Goal: Information Seeking & Learning: Learn about a topic

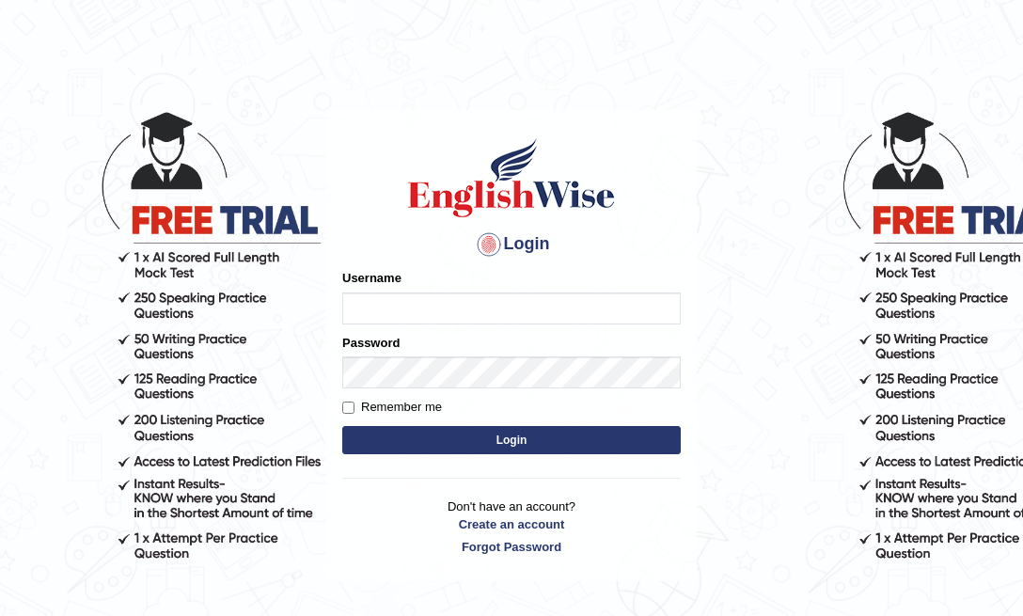
type input "Biagc"
click at [349, 405] on input "Remember me" at bounding box center [348, 407] width 12 height 12
checkbox input "true"
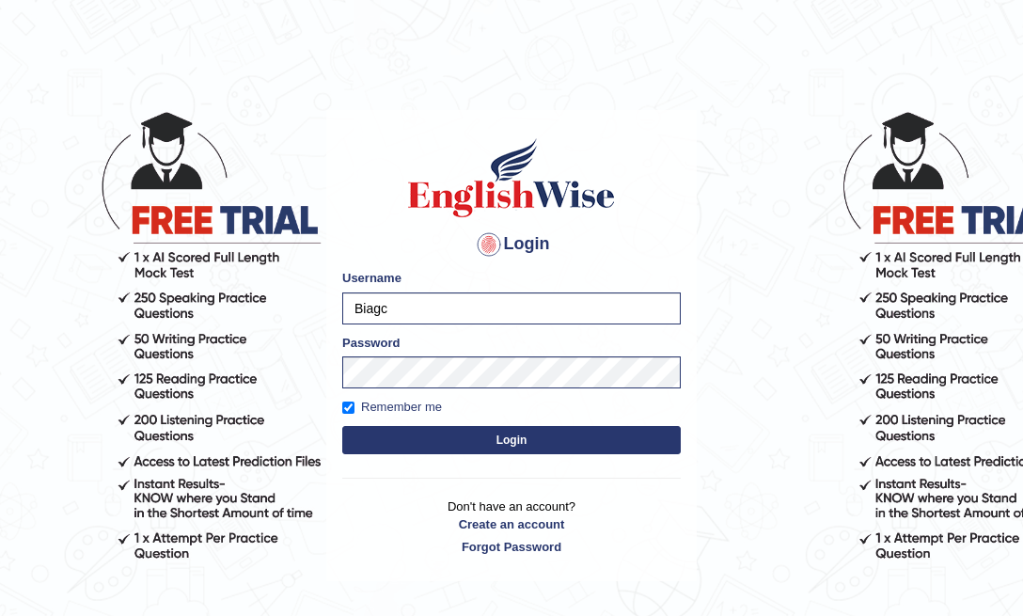
click at [400, 449] on button "Login" at bounding box center [511, 440] width 338 height 28
click at [427, 444] on button "Login" at bounding box center [511, 440] width 338 height 28
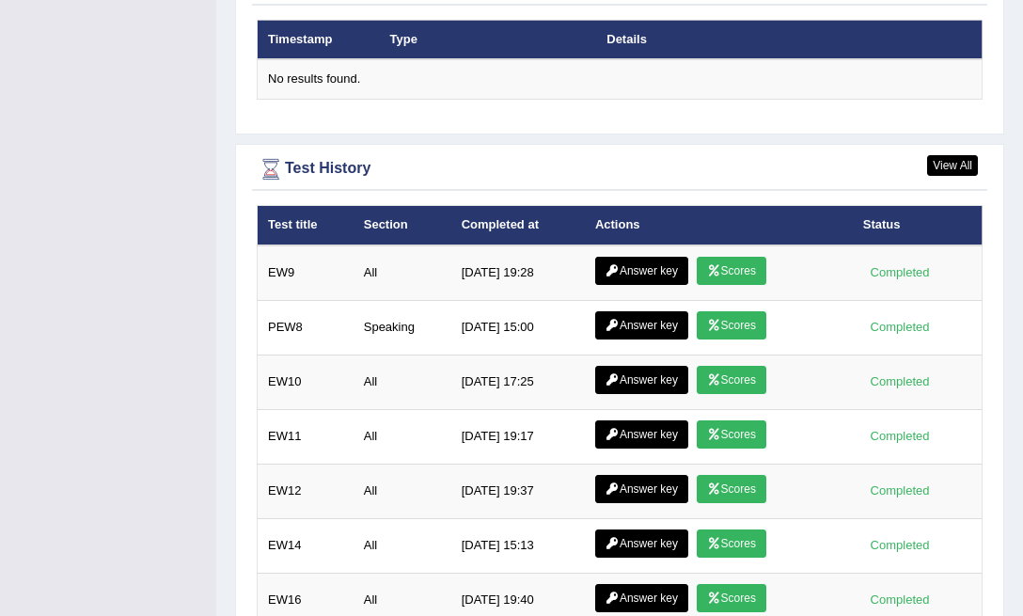
scroll to position [2532, 0]
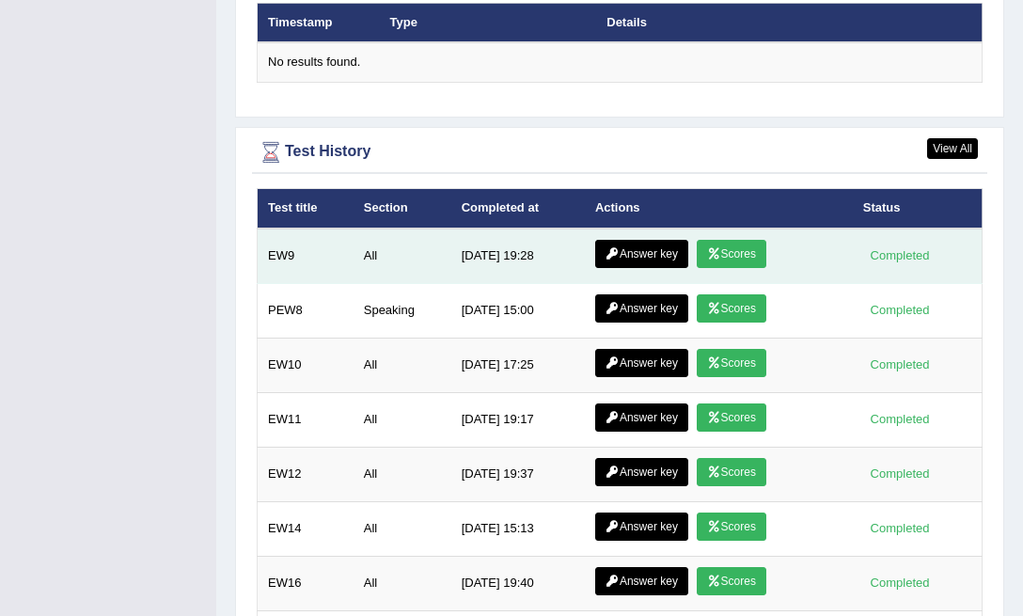
click at [655, 255] on link "Answer key" at bounding box center [641, 254] width 93 height 28
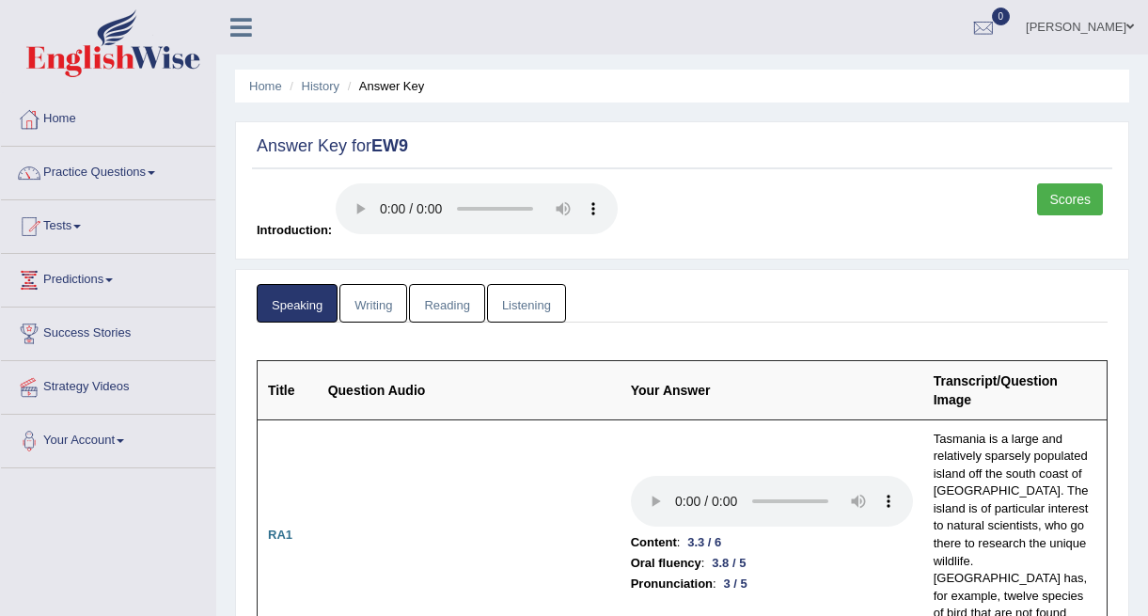
click at [364, 317] on link "Writing" at bounding box center [373, 303] width 68 height 39
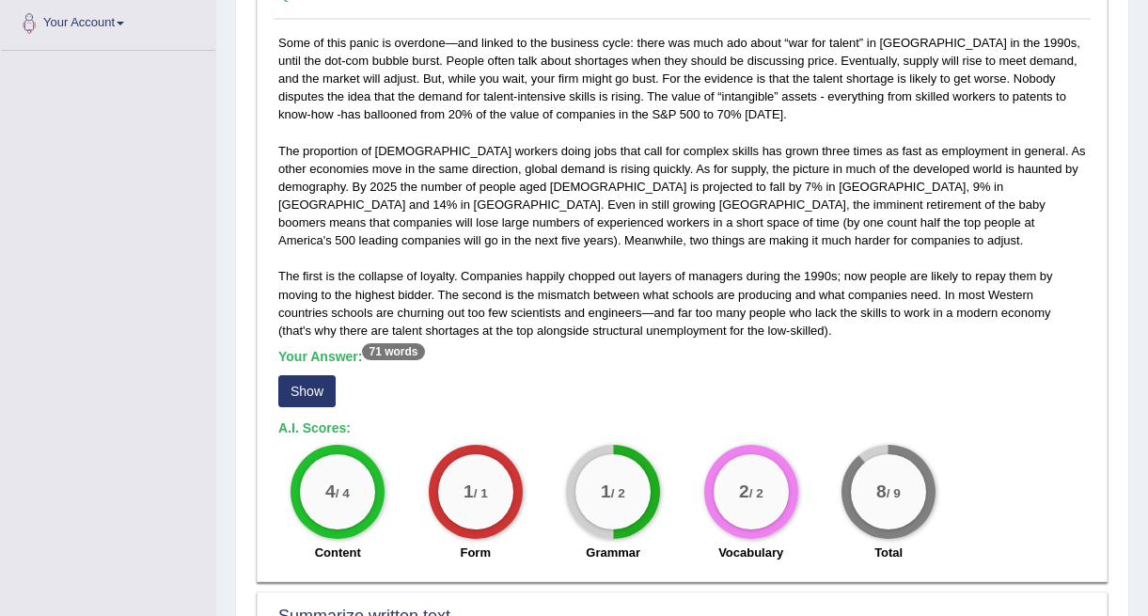
scroll to position [411, 0]
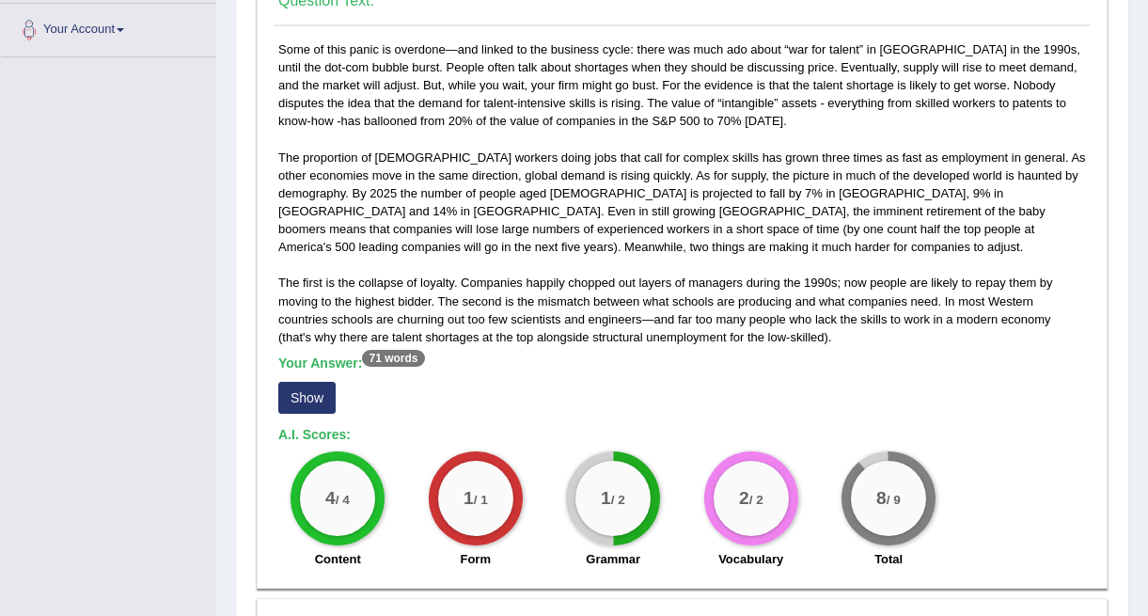
click at [321, 400] on button "Show" at bounding box center [306, 398] width 57 height 32
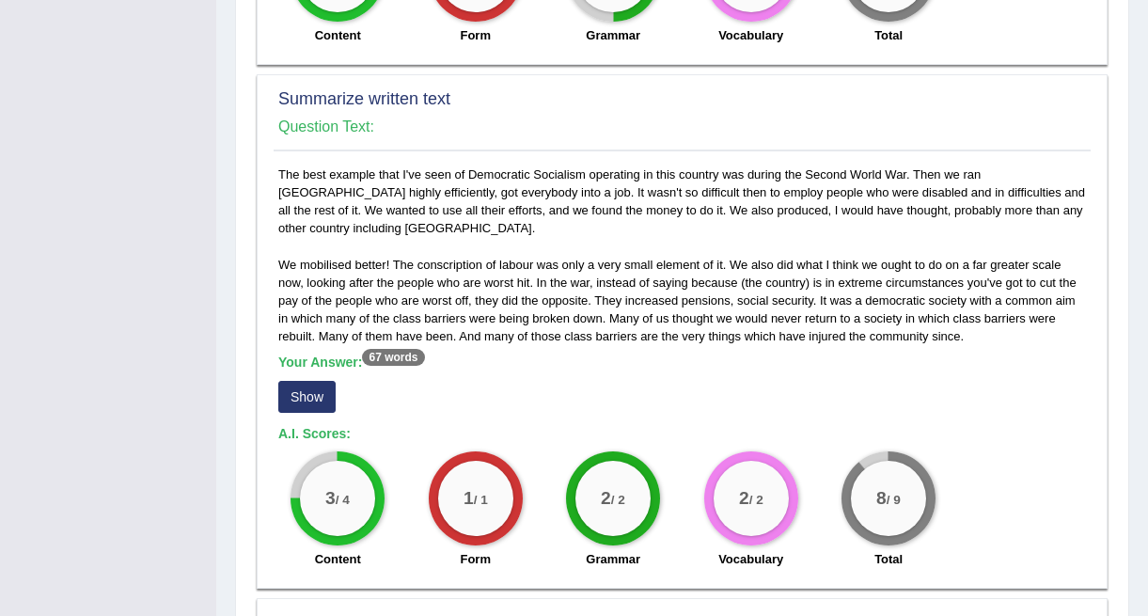
scroll to position [942, 0]
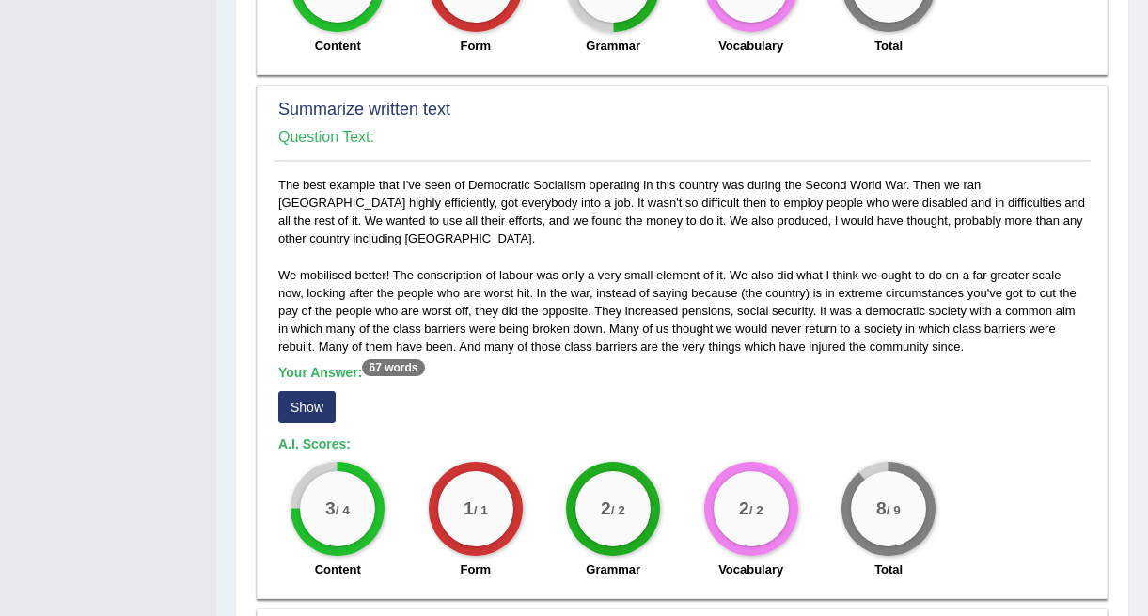
click at [301, 415] on button "Show" at bounding box center [306, 407] width 57 height 32
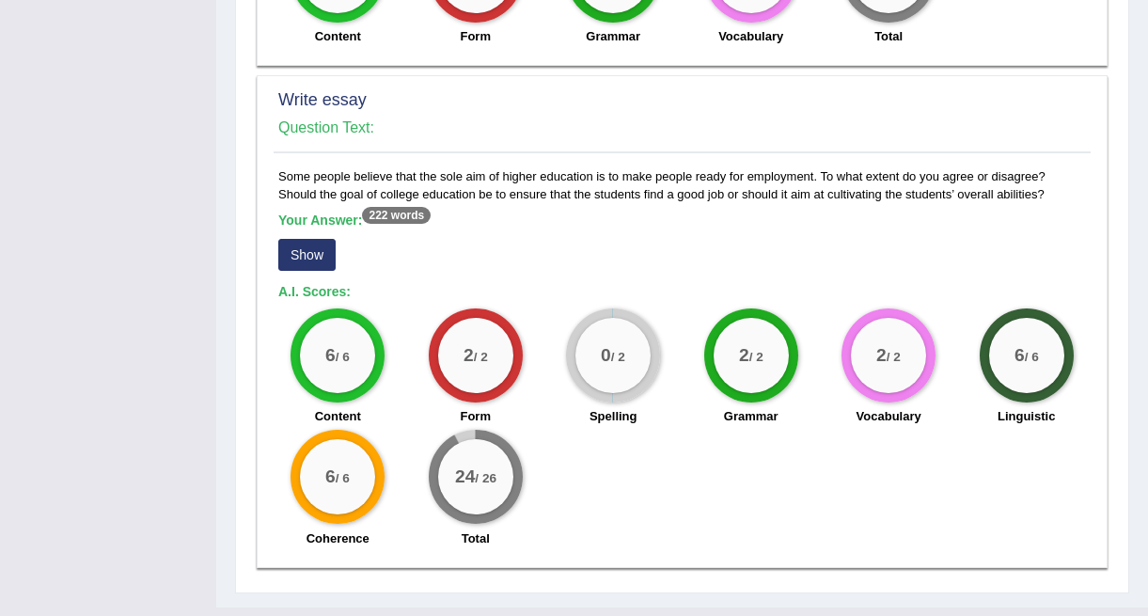
scroll to position [1530, 0]
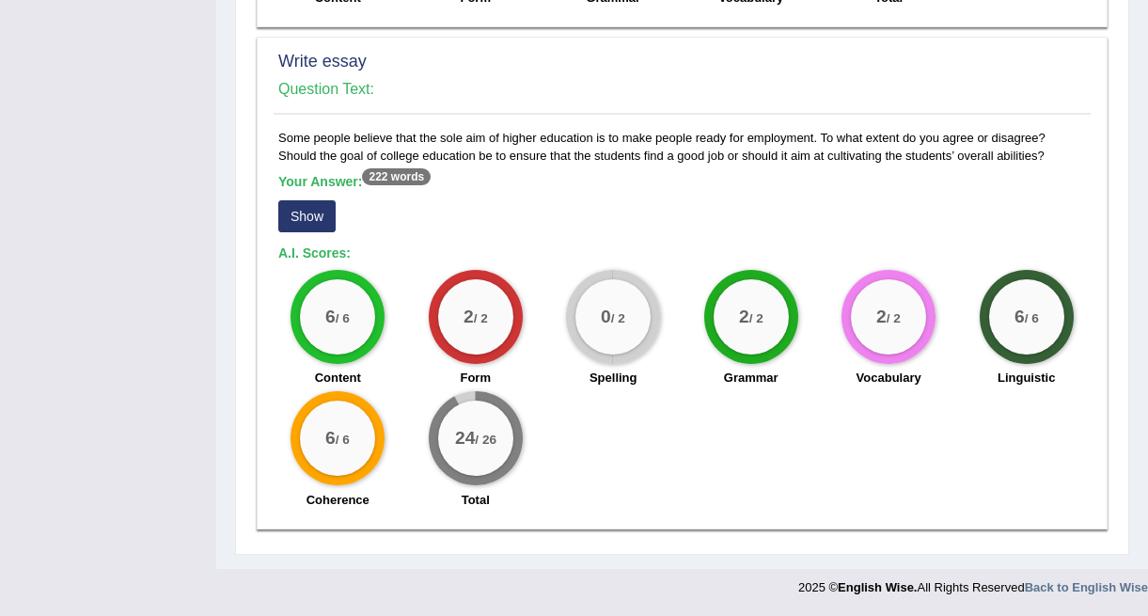
click at [317, 212] on button "Show" at bounding box center [306, 216] width 57 height 32
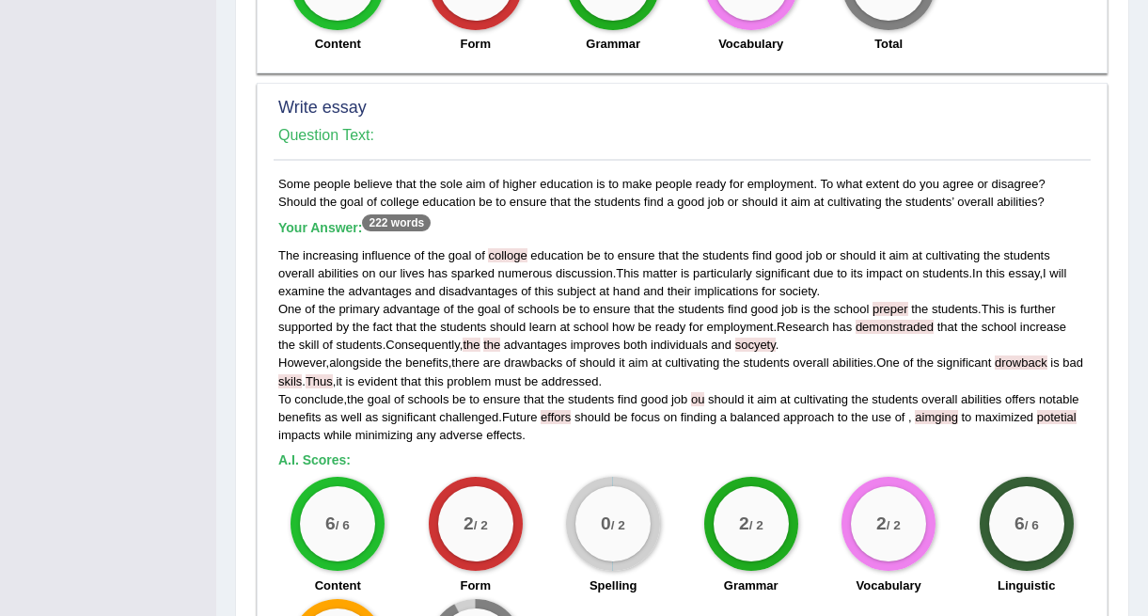
click at [571, 417] on span "effors" at bounding box center [556, 417] width 30 height 14
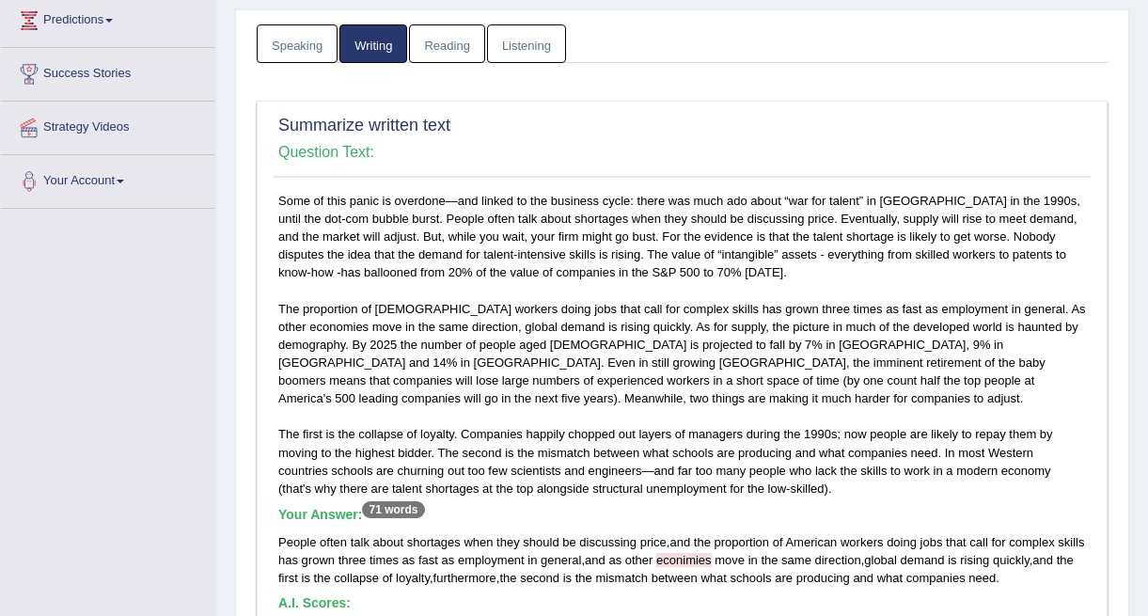
scroll to position [0, 0]
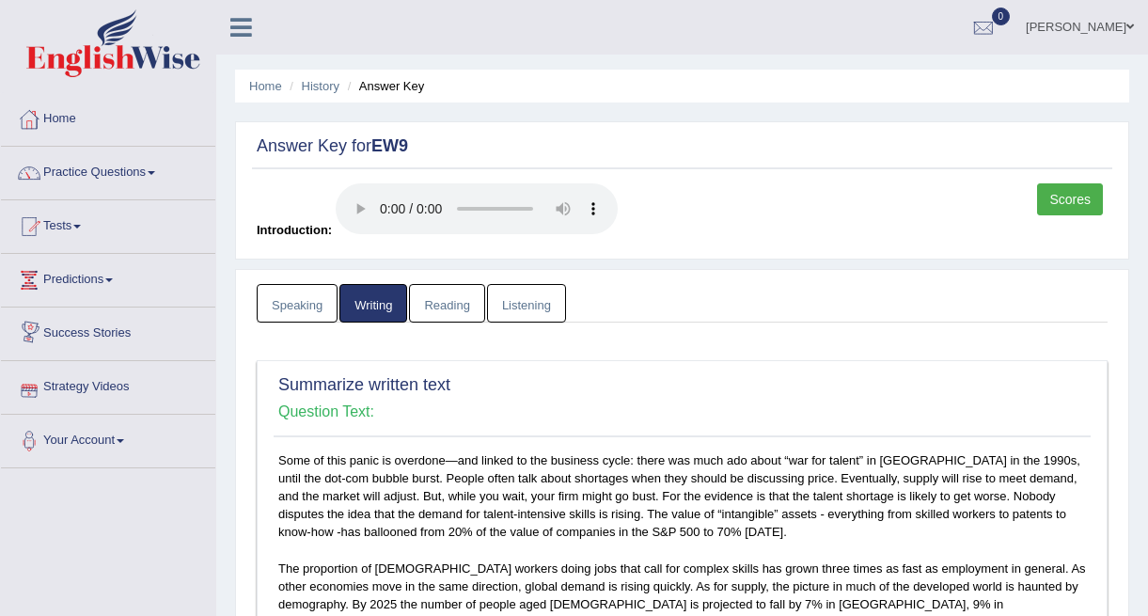
click at [431, 304] on link "Reading" at bounding box center [446, 303] width 75 height 39
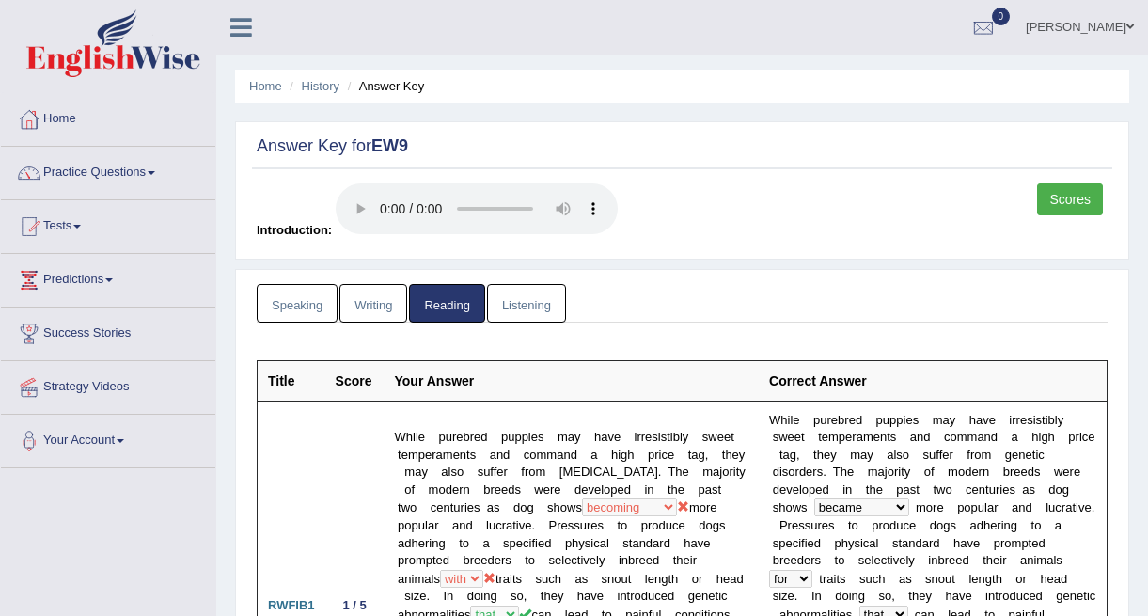
click at [528, 302] on link "Listening" at bounding box center [526, 303] width 79 height 39
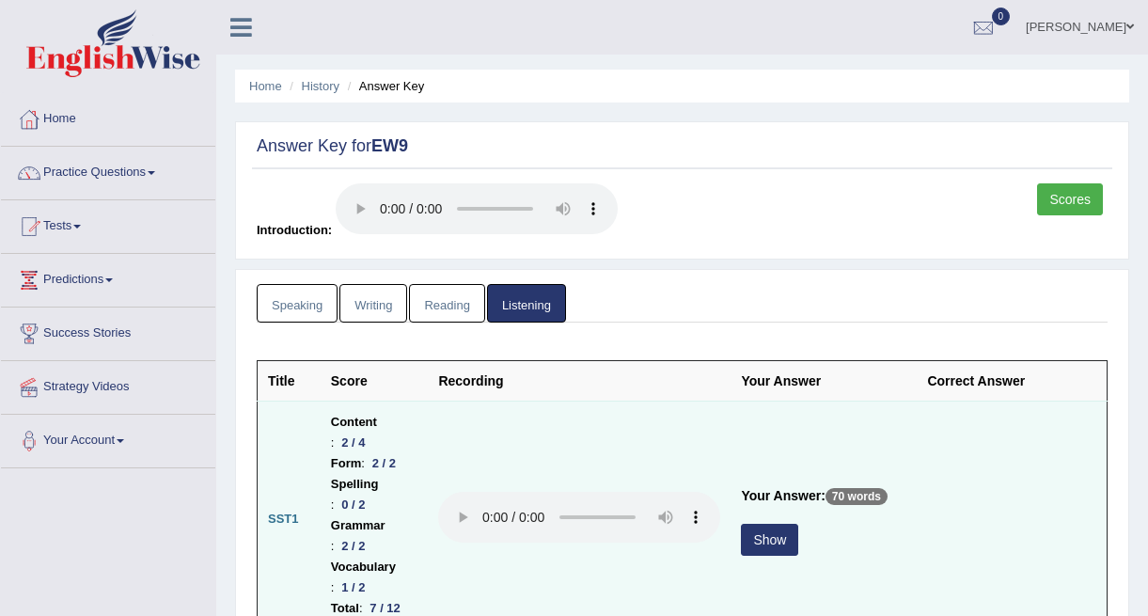
click at [796, 524] on button "Show" at bounding box center [769, 540] width 57 height 32
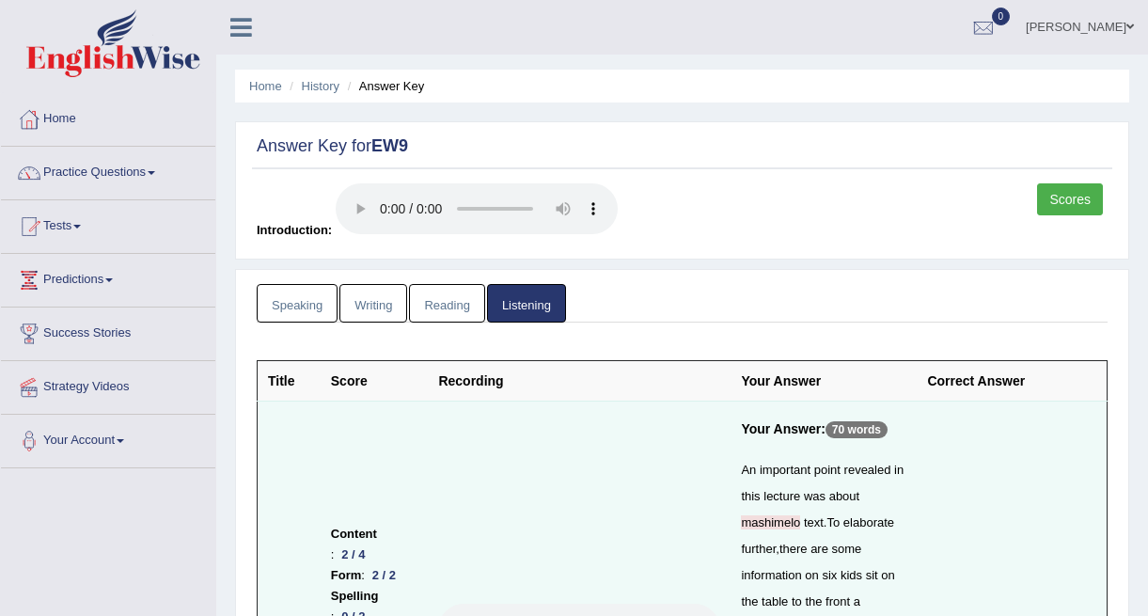
click at [295, 304] on link "Speaking" at bounding box center [297, 303] width 81 height 39
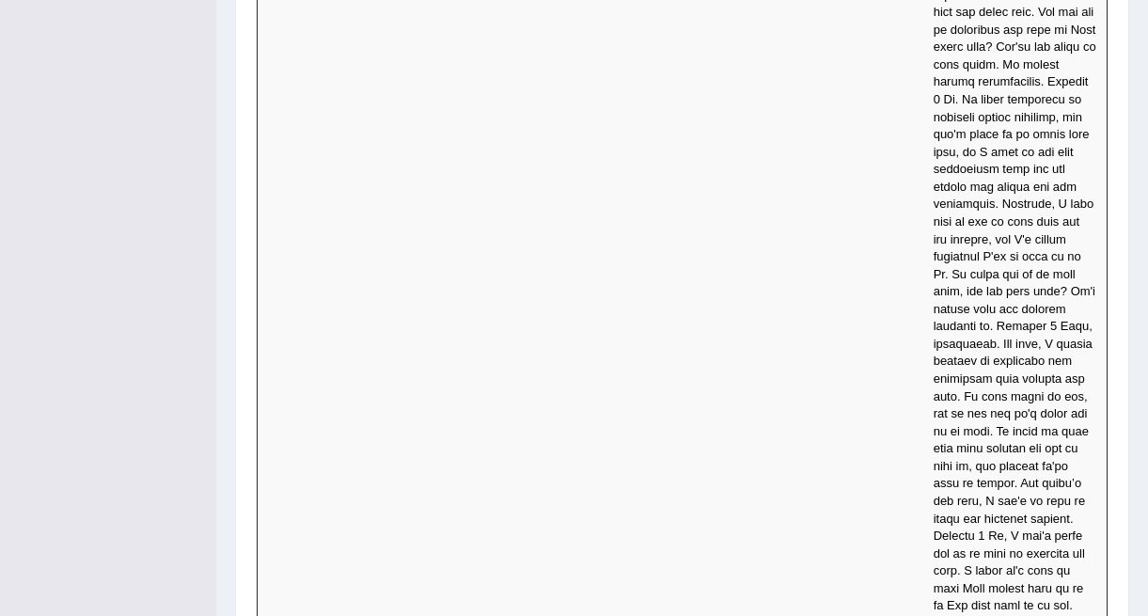
scroll to position [8425, 0]
